Goal: Information Seeking & Learning: Learn about a topic

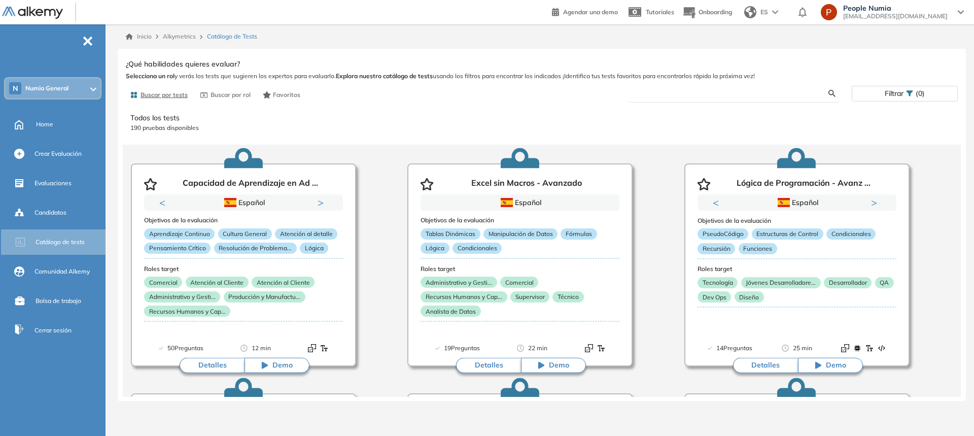
click at [657, 93] on input "text" at bounding box center [733, 93] width 192 height 9
type input "******"
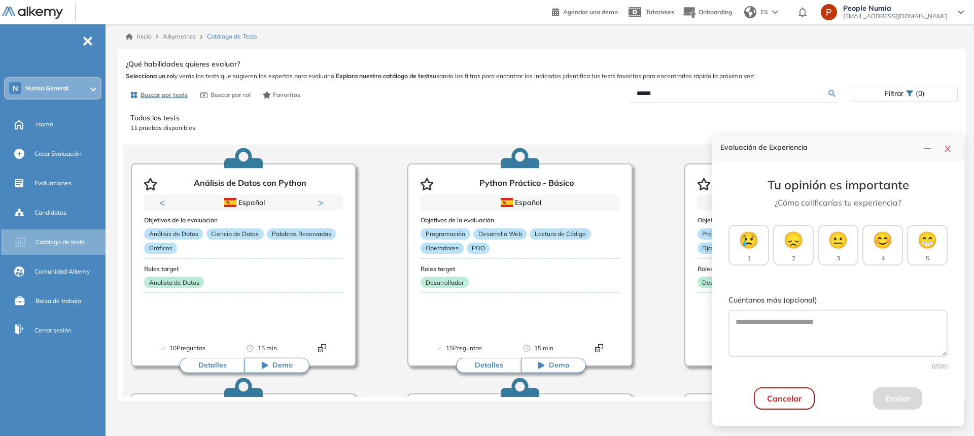
click at [953, 156] on div "Evaluación de Experiencia" at bounding box center [838, 147] width 252 height 27
click at [951, 146] on icon "close" at bounding box center [948, 149] width 8 height 8
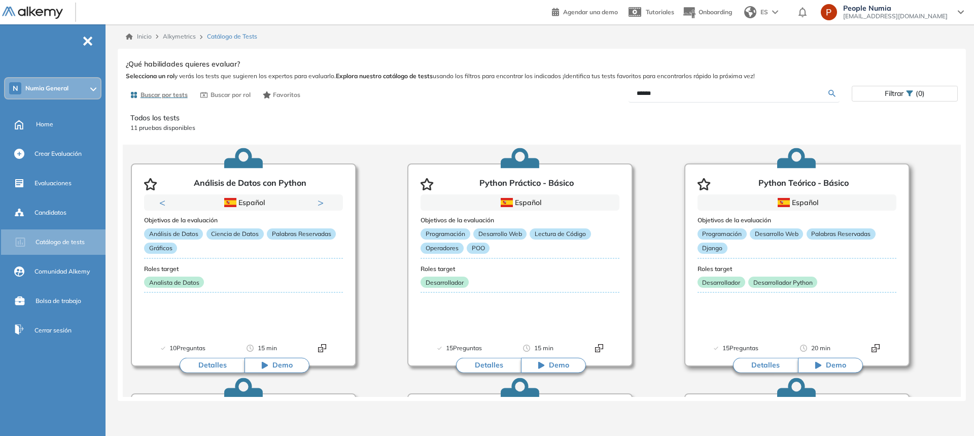
click at [750, 323] on div "Objetivos de la evaluación Programación Desarrollo Web Palabras Reservadas Djan…" at bounding box center [797, 277] width 199 height 133
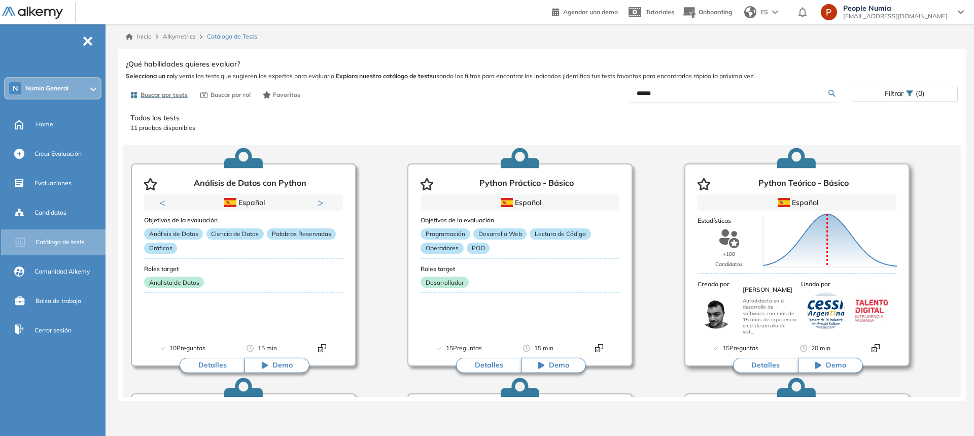
click at [817, 315] on article "Python Teórico - Básico Español Objetivos de la evaluación Programación Desarro…" at bounding box center [796, 264] width 225 height 203
click at [765, 363] on button "Detalles" at bounding box center [765, 365] width 65 height 15
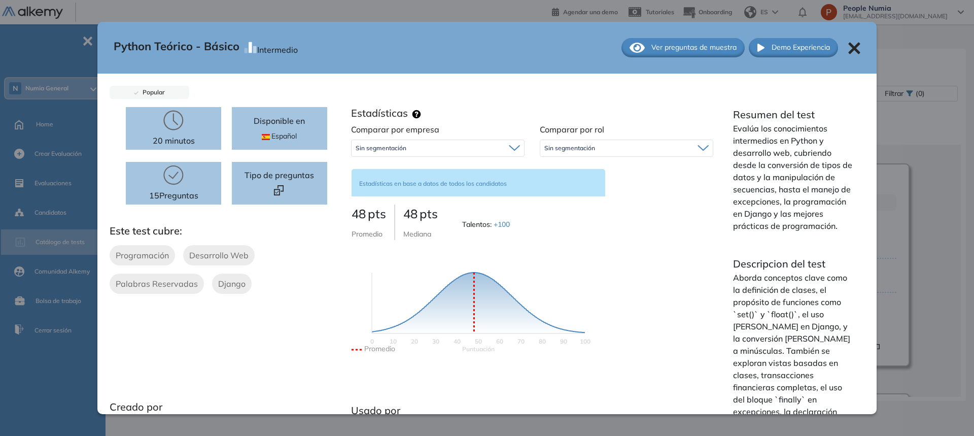
click at [290, 187] on div at bounding box center [279, 191] width 27 height 12
click at [688, 44] on span "Ver preguntas de muestra" at bounding box center [693, 47] width 85 height 11
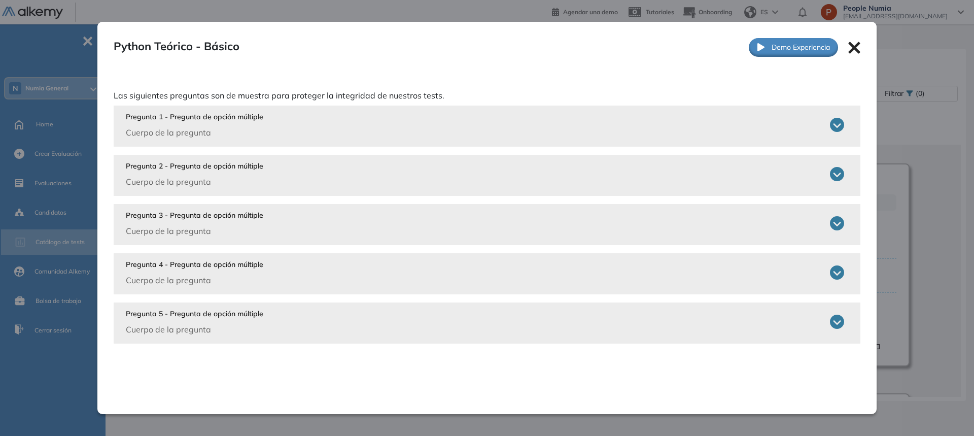
click at [854, 44] on icon at bounding box center [854, 48] width 12 height 12
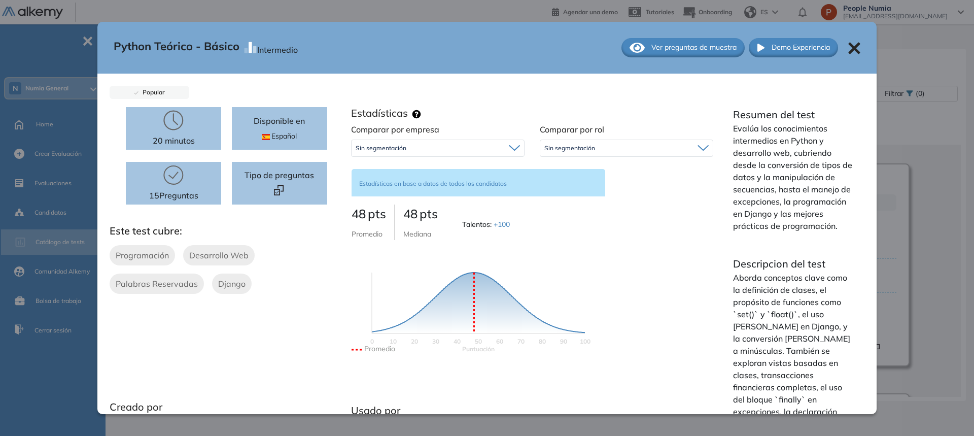
drag, startPoint x: 838, startPoint y: 42, endPoint x: 848, endPoint y: 50, distance: 13.3
click at [839, 42] on div "Python Teórico - Básico Intermedio Ver preguntas de muestra Demo Experiencia" at bounding box center [486, 48] width 779 height 52
click at [850, 51] on icon at bounding box center [854, 48] width 12 height 12
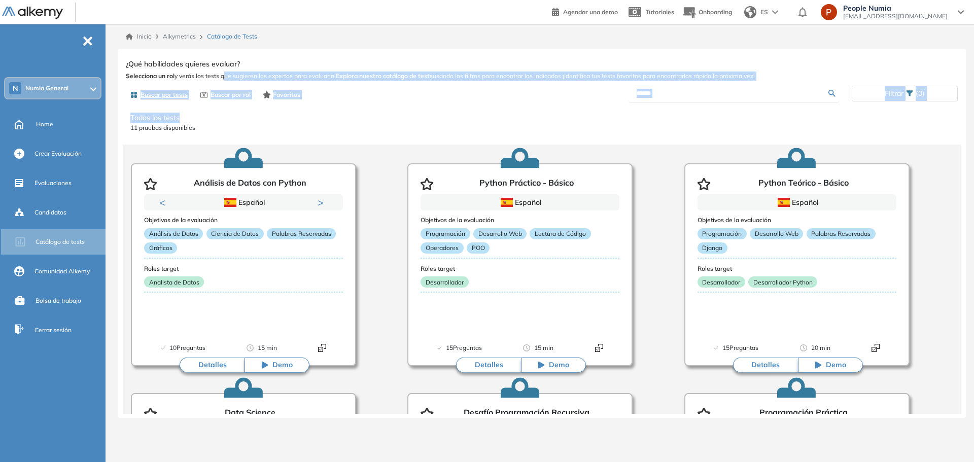
drag, startPoint x: 234, startPoint y: 109, endPoint x: 238, endPoint y: 118, distance: 9.5
click at [238, 118] on div "Ver preguntas de muestra Demo Experiencia Starter Validado undefined minutos Pr…" at bounding box center [542, 235] width 832 height 357
click at [322, 110] on div "Todos los tests 11 pruebas disponibles" at bounding box center [541, 123] width 823 height 28
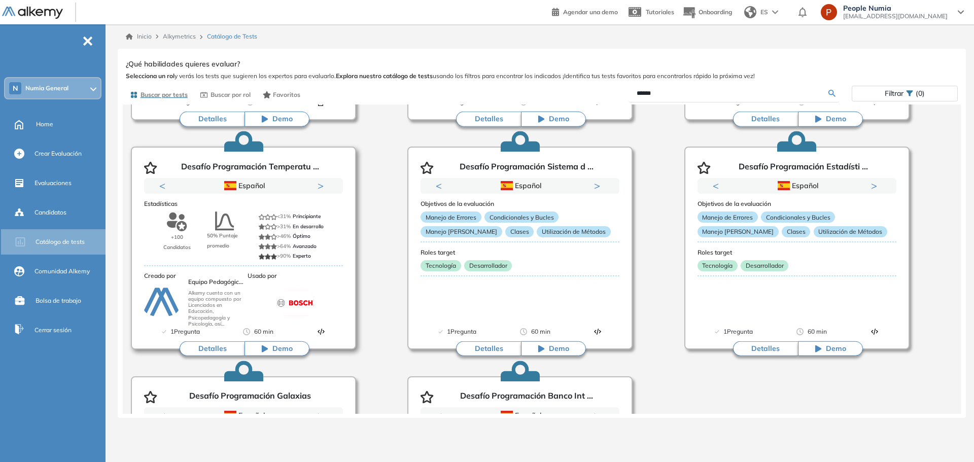
scroll to position [463, 0]
